Goal: Task Accomplishment & Management: Use online tool/utility

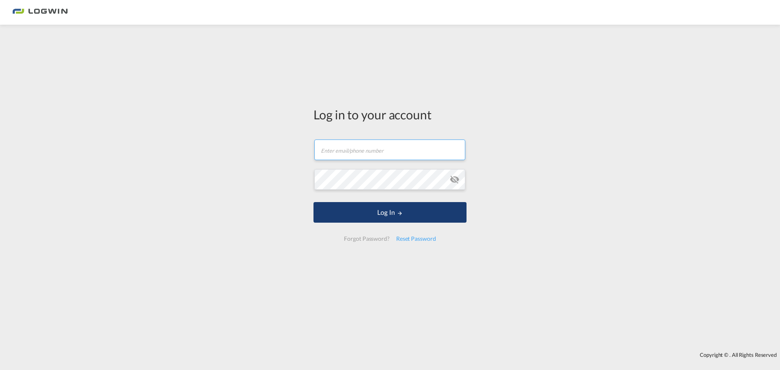
type input "[EMAIL_ADDRESS][PERSON_NAME][DOMAIN_NAME]"
click at [386, 211] on button "Log In" at bounding box center [390, 212] width 153 height 21
